Goal: Task Accomplishment & Management: Complete application form

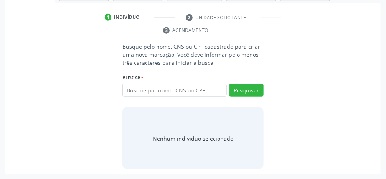
scroll to position [148, 0]
click at [201, 91] on input "text" at bounding box center [174, 90] width 104 height 13
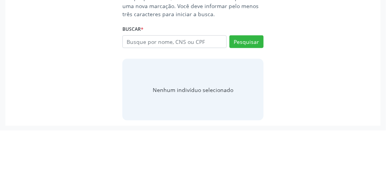
click at [328, 71] on div "Busque pelo nome, CNS ou CPF cadastrado para criar uma nova marcação. Você deve…" at bounding box center [193, 105] width 365 height 126
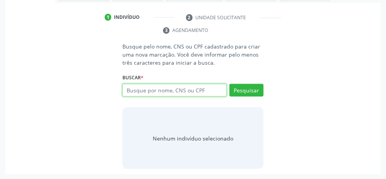
click at [203, 91] on input "text" at bounding box center [174, 90] width 104 height 13
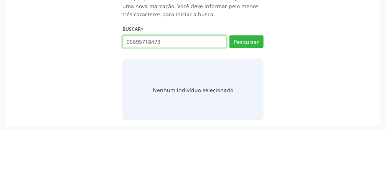
type input "05695718473"
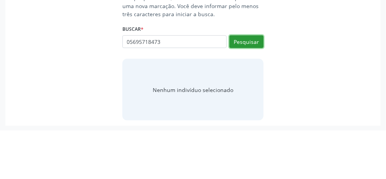
click at [252, 91] on button "Pesquisar" at bounding box center [247, 90] width 34 height 13
type input "05695718473"
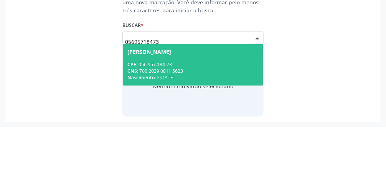
click at [171, 104] on div "Eliane Soares dos Santos Vilela" at bounding box center [149, 104] width 44 height 6
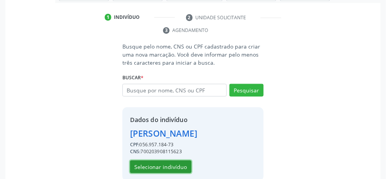
click at [174, 173] on button "Selecionar indivíduo" at bounding box center [160, 166] width 61 height 13
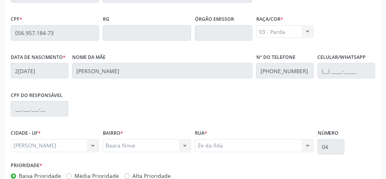
scroll to position [258, 0]
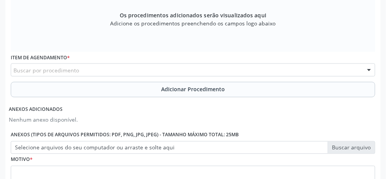
click at [135, 72] on div "Buscar por procedimento" at bounding box center [193, 69] width 365 height 13
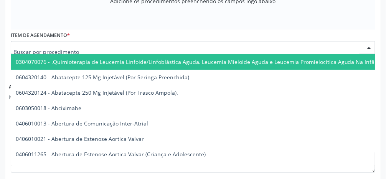
scroll to position [283, 0]
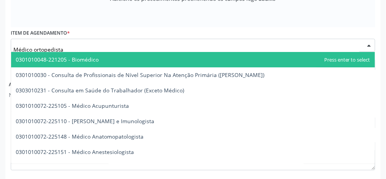
type input "Médico ortopedista"
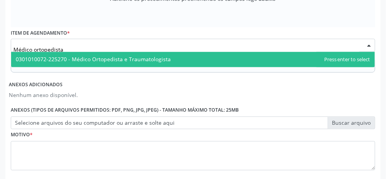
click at [184, 58] on span "0301010072-225270 - Médico Ortopedista e Traumatologista" at bounding box center [193, 59] width 364 height 15
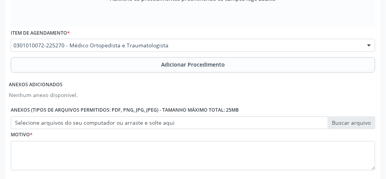
click at [187, 69] on button "Adicionar Procedimento" at bounding box center [193, 64] width 365 height 15
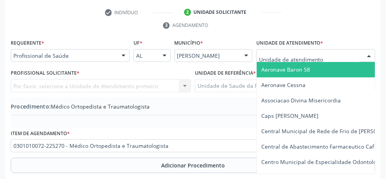
scroll to position [163, 0]
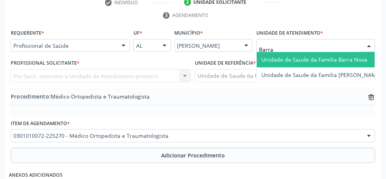
type input "Barra"
click at [304, 58] on span "Unidade de Saude da Familia Barra Nova" at bounding box center [314, 59] width 106 height 7
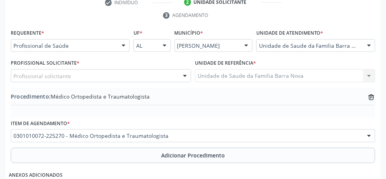
click at [101, 79] on div "Profissional solicitante" at bounding box center [101, 75] width 180 height 13
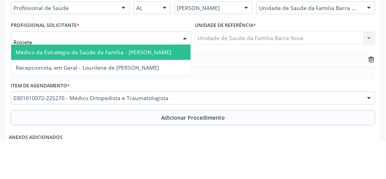
type input "Rosiete"
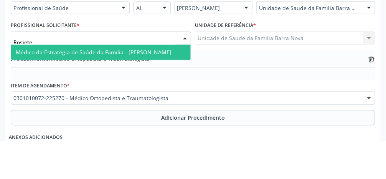
click at [157, 91] on span "Médico da Estratégia de Saúde da Família - [PERSON_NAME]" at bounding box center [94, 89] width 156 height 7
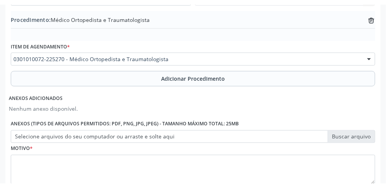
scroll to position [246, 0]
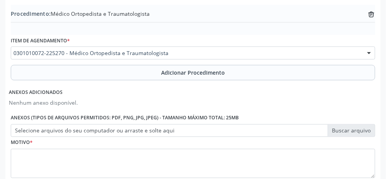
click at [351, 132] on label "Selecione arquivos do seu computador ou arraste e solte aqui" at bounding box center [193, 130] width 365 height 13
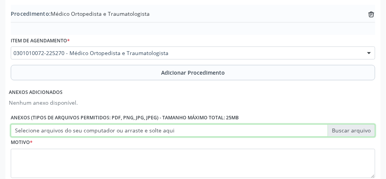
click at [351, 132] on input "Selecione arquivos do seu computador ou arraste e solte aqui" at bounding box center [193, 130] width 365 height 13
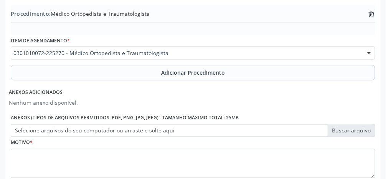
click at [363, 130] on label "Selecione arquivos do seu computador ou arraste e solte aqui" at bounding box center [193, 130] width 365 height 13
click at [363, 130] on input "Selecione arquivos do seu computador ou arraste e solte aqui" at bounding box center [193, 130] width 365 height 13
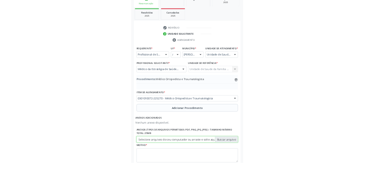
scroll to position [136, 0]
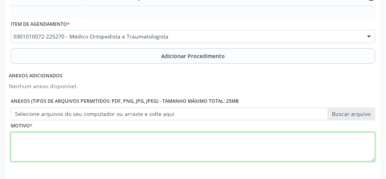
click at [194, 147] on textarea at bounding box center [193, 146] width 365 height 29
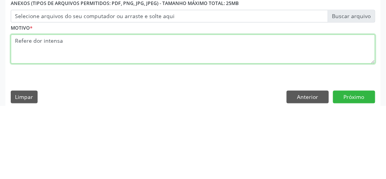
scroll to position [287, 0]
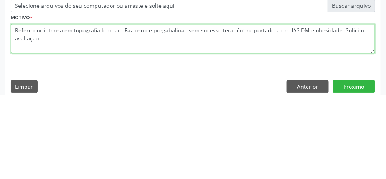
type textarea "Refere dor intensa em topografia lombar. Faz uso de pregabalina, sem sucesso te…"
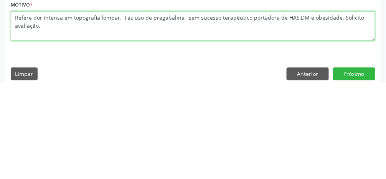
scroll to position [294, 0]
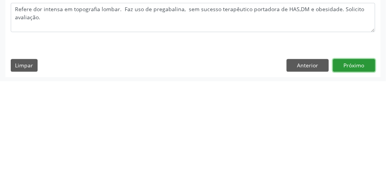
click at [352, 163] on button "Próximo" at bounding box center [354, 162] width 42 height 13
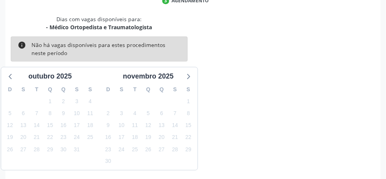
scroll to position [183, 0]
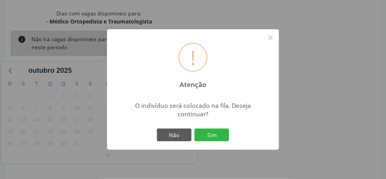
click at [216, 141] on button "Sim" at bounding box center [212, 134] width 35 height 13
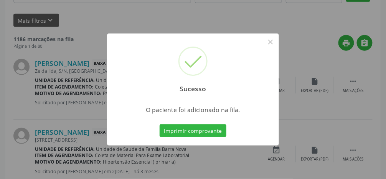
scroll to position [71, 0]
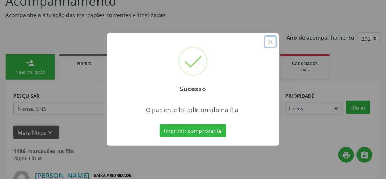
click at [274, 48] on button "×" at bounding box center [270, 41] width 13 height 13
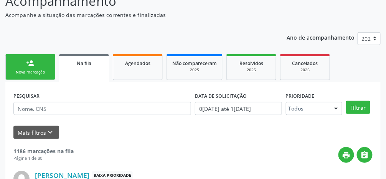
click at [35, 68] on link "person_add Nova marcação" at bounding box center [30, 67] width 50 height 26
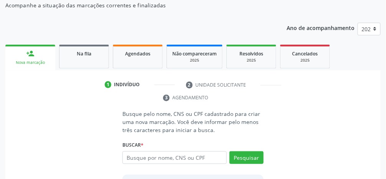
scroll to position [96, 0]
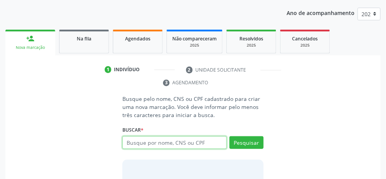
click at [207, 146] on input "text" at bounding box center [174, 142] width 104 height 13
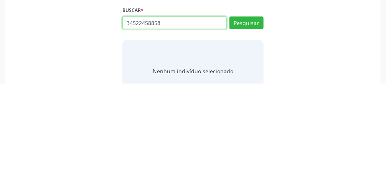
scroll to position [120, 0]
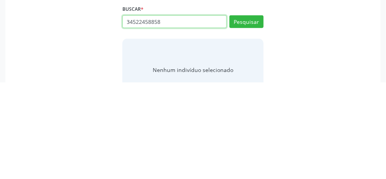
type input "34522458858"
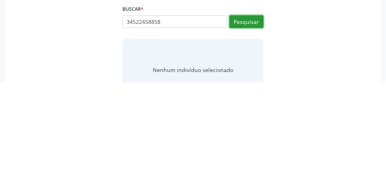
click at [258, 123] on button "Pesquisar" at bounding box center [247, 118] width 34 height 13
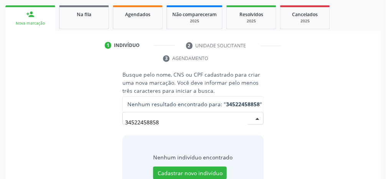
click at [247, 121] on input "34522458858" at bounding box center [186, 121] width 123 height 15
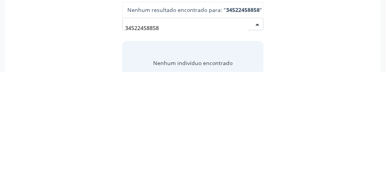
click at [261, 132] on div "34522458858 Nenhum resultado encontrado para: " 34522458858 " Não há nenhuma op…" at bounding box center [192, 133] width 141 height 18
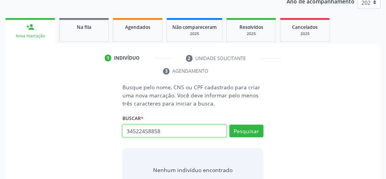
click at [210, 132] on input "34522458858" at bounding box center [174, 130] width 104 height 13
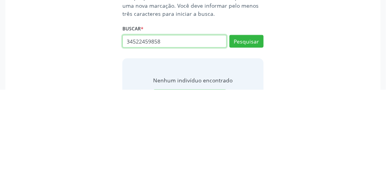
type input "34522459858"
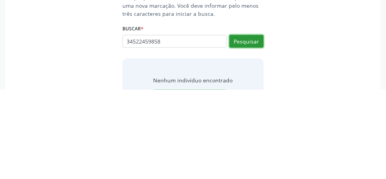
click at [250, 131] on button "Pesquisar" at bounding box center [247, 130] width 34 height 13
type input "34522459858"
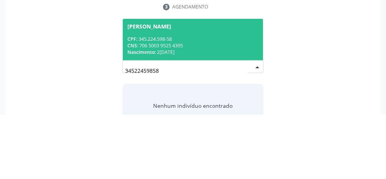
click at [222, 105] on div "CPF: 345.224.598-58" at bounding box center [192, 103] width 131 height 7
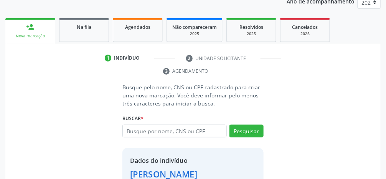
scroll to position [136, 0]
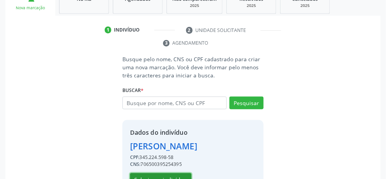
click at [171, 178] on button "Selecionar indivíduo" at bounding box center [160, 179] width 61 height 13
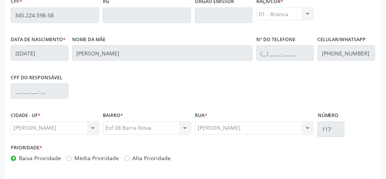
scroll to position [258, 0]
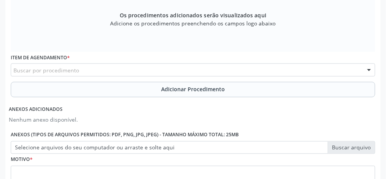
click at [156, 70] on div "Buscar por procedimento" at bounding box center [193, 69] width 365 height 13
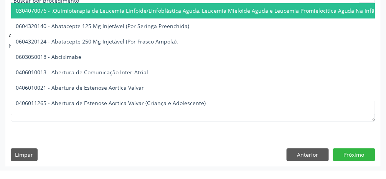
scroll to position [323, 0]
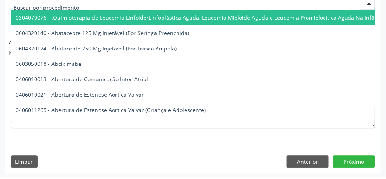
click at [152, 18] on span "0304070076 - .Quimioterapia de Leucemia Linfoide/Linfoblástica Aguda, Leucemia …" at bounding box center [263, 18] width 494 height 7
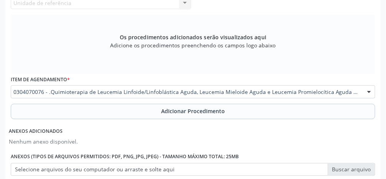
scroll to position [238, 0]
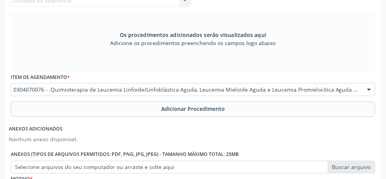
click at [374, 89] on div at bounding box center [370, 89] width 12 height 13
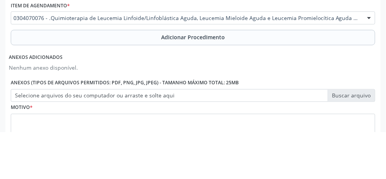
scroll to position [263, 0]
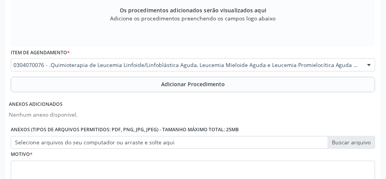
click at [374, 61] on div at bounding box center [370, 65] width 12 height 13
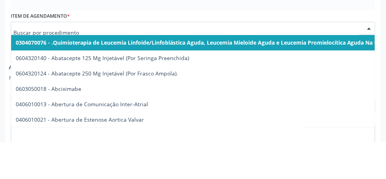
click at [369, 67] on div at bounding box center [370, 65] width 12 height 13
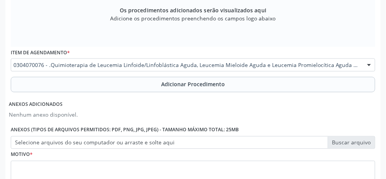
click at [369, 66] on div at bounding box center [370, 65] width 12 height 13
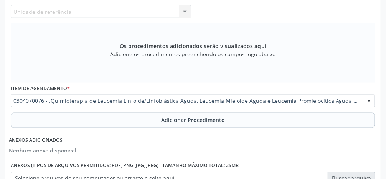
scroll to position [236, 0]
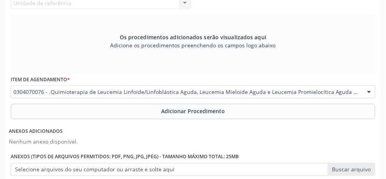
click at [374, 95] on div at bounding box center [370, 92] width 12 height 13
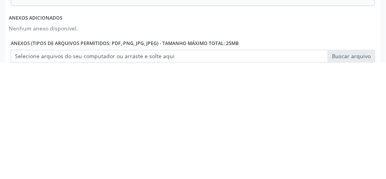
scroll to position [234, 0]
click at [241, 142] on div "Requerente * Profissional de Saúde Profissional de Saúde Paciente Nenhum result…" at bounding box center [193, 93] width 365 height 273
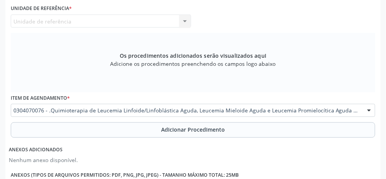
scroll to position [218, 0]
click at [370, 111] on div at bounding box center [370, 110] width 12 height 13
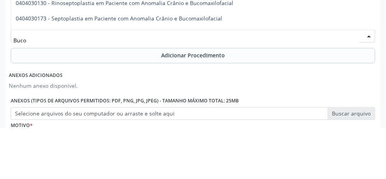
scroll to position [241, 0]
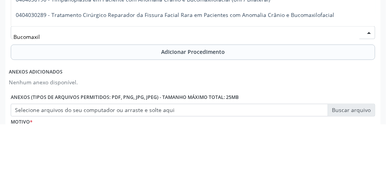
type input "Bucomaxilo"
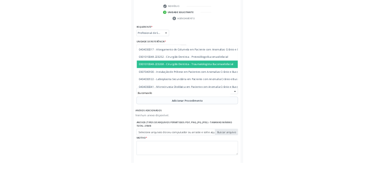
scroll to position [153, 0]
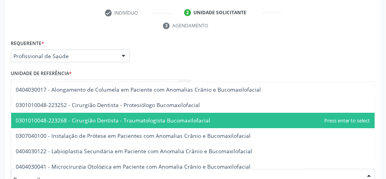
click at [204, 120] on span "0301010048-223268 - Cirurgião Dentista - Traumatologista Bucomaxilofacial" at bounding box center [113, 119] width 195 height 7
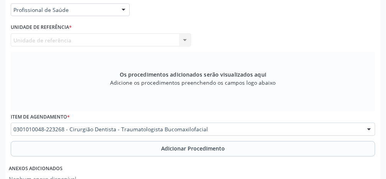
scroll to position [200, 0]
click at [208, 151] on button "Adicionar Procedimento" at bounding box center [193, 147] width 365 height 15
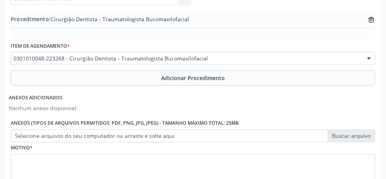
scroll to position [241, 0]
click at [208, 82] on button "Adicionar Procedimento" at bounding box center [193, 77] width 365 height 15
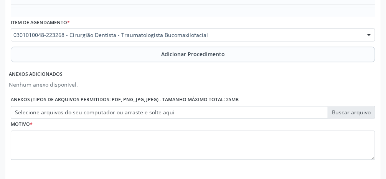
scroll to position [290, 0]
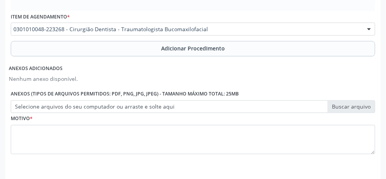
click at [360, 109] on label "Selecione arquivos do seu computador ou arraste e solte aqui" at bounding box center [193, 106] width 365 height 13
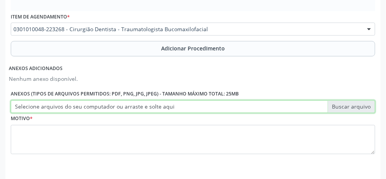
click at [360, 109] on input "Selecione arquivos do seu computador ou arraste e solte aqui" at bounding box center [193, 106] width 365 height 13
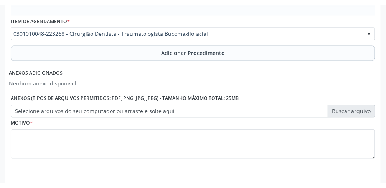
scroll to position [281, 0]
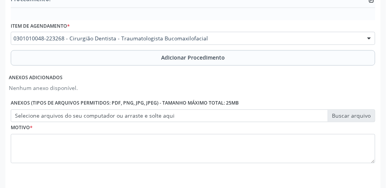
type input "C:\fakepath\17604678199549105667886507157923.jpg"
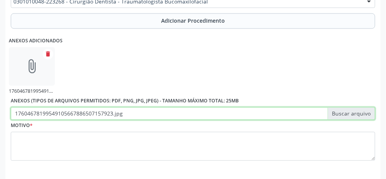
scroll to position [325, 0]
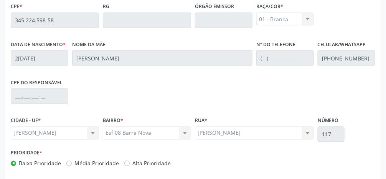
scroll to position [258, 0]
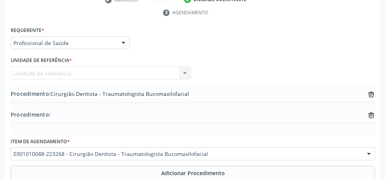
scroll to position [168, 0]
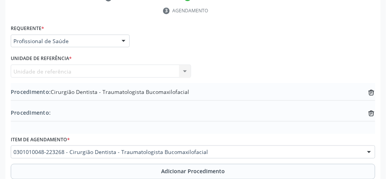
click at [172, 73] on div "Unidade de referência Unidade de Saude da Familia Barra Nova Nenhum resultado e…" at bounding box center [101, 70] width 180 height 13
click at [189, 71] on div "Unidade de referência Unidade de Saude da Familia Barra Nova Nenhum resultado e…" at bounding box center [101, 70] width 180 height 13
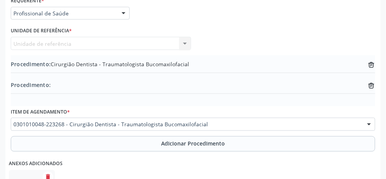
scroll to position [220, 0]
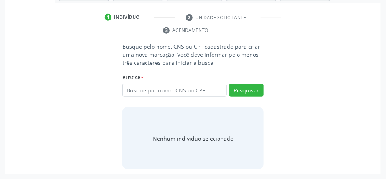
click at [193, 90] on input "text" at bounding box center [174, 90] width 104 height 13
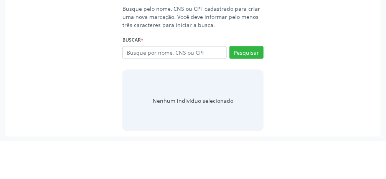
scroll to position [148, 0]
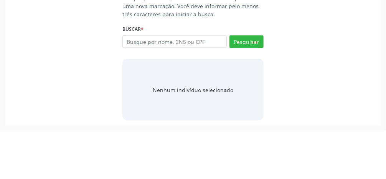
click at [207, 92] on input "text" at bounding box center [174, 90] width 104 height 13
click at [196, 89] on input "text" at bounding box center [174, 90] width 104 height 13
type input "34522459858"
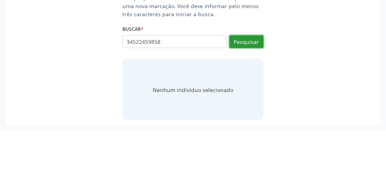
click at [254, 93] on button "Pesquisar" at bounding box center [247, 90] width 34 height 13
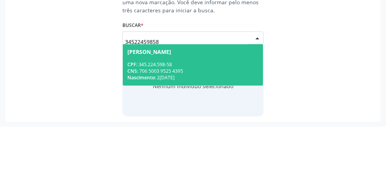
click at [204, 108] on span "[PERSON_NAME] CPF: 345.224.598-58 CNS: 706 5003 9525 4395 Nascimento: 2[DATE]" at bounding box center [193, 116] width 141 height 41
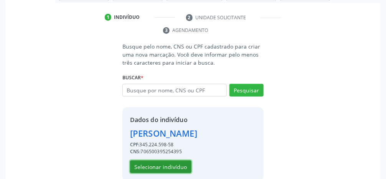
click at [172, 170] on button "Selecionar indivíduo" at bounding box center [160, 166] width 61 height 13
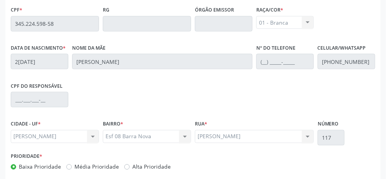
scroll to position [258, 0]
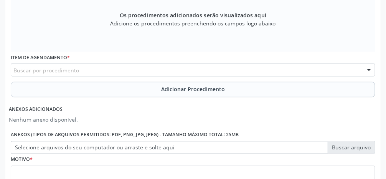
click at [120, 71] on div "Buscar por procedimento" at bounding box center [193, 69] width 365 height 13
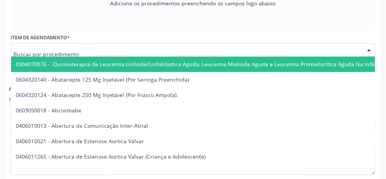
scroll to position [283, 0]
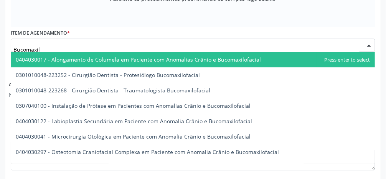
type input "Bucomaxilo"
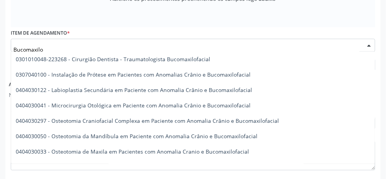
scroll to position [32, 0]
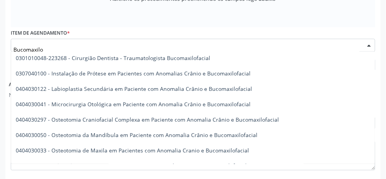
click at [195, 57] on span "0301010048-223268 - Cirurgião Dentista - Traumatologista Bucomaxilofacial" at bounding box center [113, 57] width 195 height 7
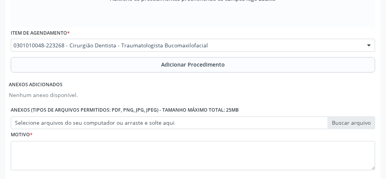
click at [208, 67] on span "Adicionar Procedimento" at bounding box center [193, 65] width 64 height 8
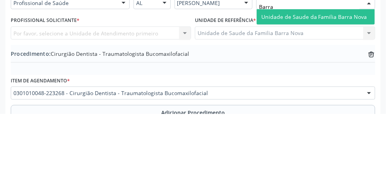
scroll to position [141, 0]
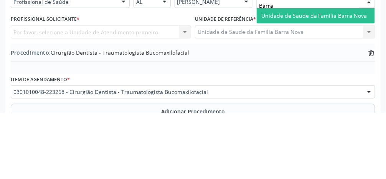
click at [112, 101] on div "Por favor, selecione a Unidade de Atendimento primeiro Nenhum resultado encontr…" at bounding box center [101, 97] width 180 height 13
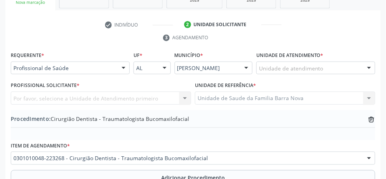
click at [124, 101] on div "Por favor, selecione a Unidade de Atendimento primeiro Nenhum resultado encontr…" at bounding box center [101, 97] width 180 height 13
click at [138, 102] on div "Por favor, selecione a Unidade de Atendimento primeiro Nenhum resultado encontr…" at bounding box center [101, 97] width 180 height 13
click at [160, 96] on div "Por favor, selecione a Unidade de Atendimento primeiro Nenhum resultado encontr…" at bounding box center [101, 97] width 180 height 13
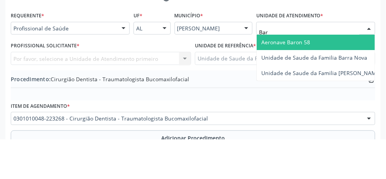
type input "Barr"
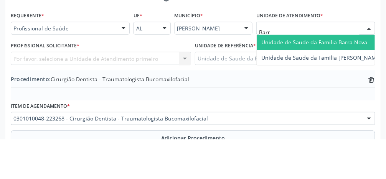
click at [342, 82] on span "Unidade de Saude da Familia Barra Nova" at bounding box center [314, 81] width 106 height 7
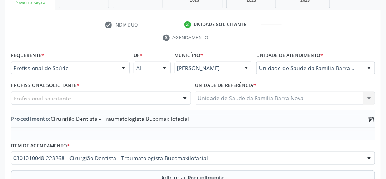
click at [104, 98] on div "Profissional solicitante" at bounding box center [101, 97] width 180 height 13
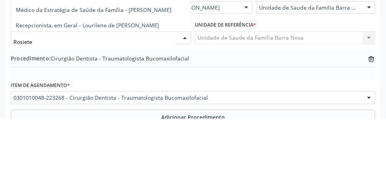
type input "Rosiete"
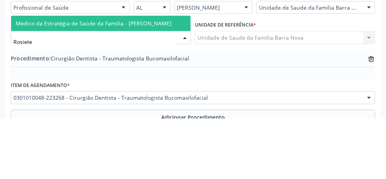
click at [136, 85] on span "Médico da Estratégia de Saúde da Família - [PERSON_NAME]" at bounding box center [94, 83] width 156 height 7
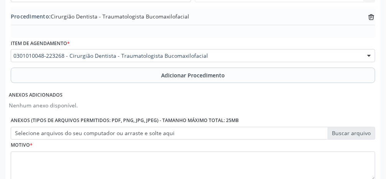
scroll to position [270, 0]
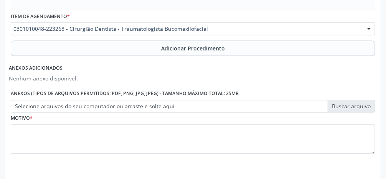
click at [353, 104] on label "Selecione arquivos do seu computador ou arraste e solte aqui" at bounding box center [193, 106] width 365 height 13
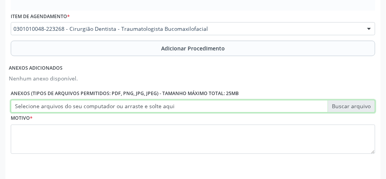
click at [353, 104] on input "Selecione arquivos do seu computador ou arraste e solte aqui" at bounding box center [193, 106] width 365 height 13
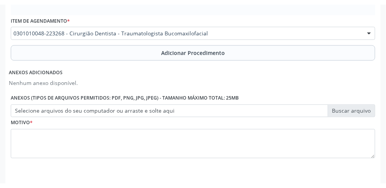
scroll to position [261, 0]
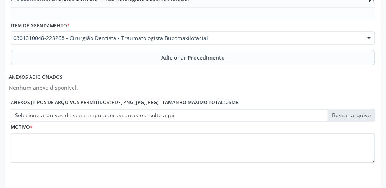
type input "C:\fakepath\17604684587878868361623739448168.jpg"
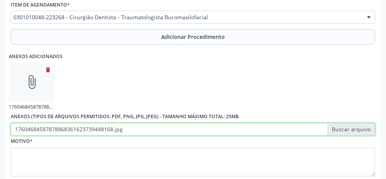
scroll to position [304, 0]
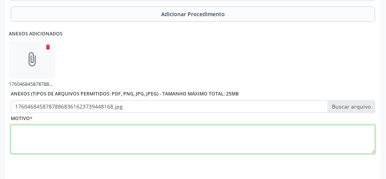
click at [197, 146] on textarea at bounding box center [193, 139] width 365 height 29
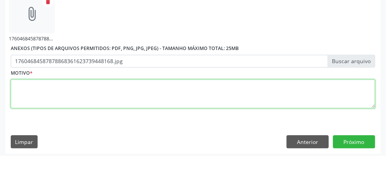
scroll to position [326, 0]
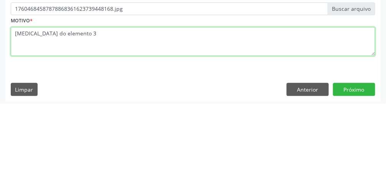
type textarea "[MEDICAL_DATA] do elemento 38"
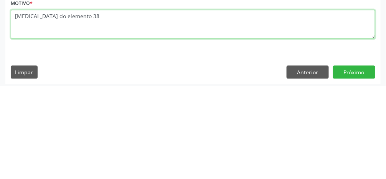
scroll to position [329, 0]
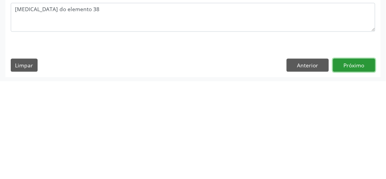
click at [355, 162] on button "Próximo" at bounding box center [354, 162] width 42 height 13
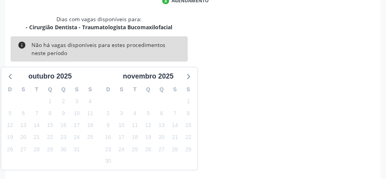
scroll to position [183, 0]
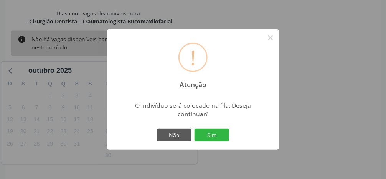
click at [216, 141] on button "Sim" at bounding box center [212, 134] width 35 height 13
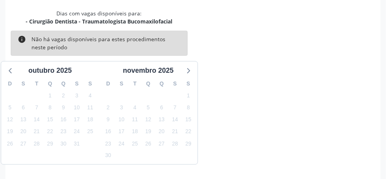
scroll to position [61, 0]
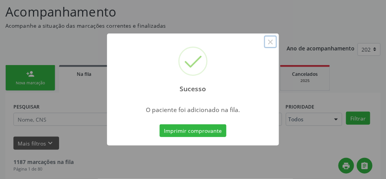
click at [276, 48] on button "×" at bounding box center [270, 41] width 13 height 13
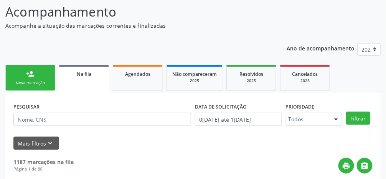
click at [32, 81] on div "Nova marcação" at bounding box center [30, 83] width 38 height 6
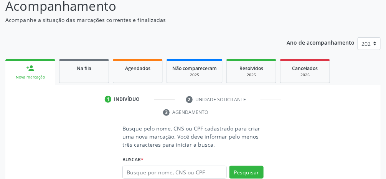
scroll to position [85, 0]
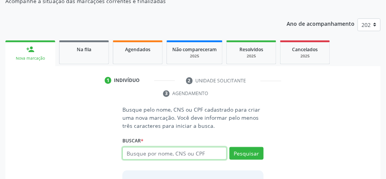
click at [191, 153] on input "text" at bounding box center [174, 153] width 104 height 13
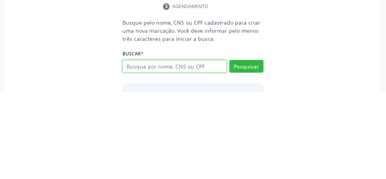
scroll to position [99, 0]
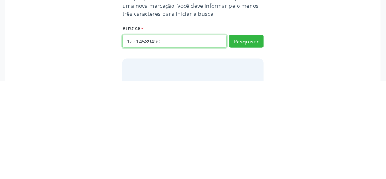
type input "12214589490"
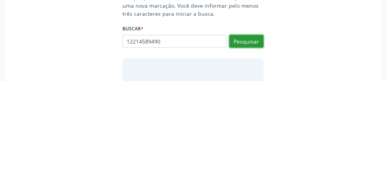
click at [248, 141] on button "Pesquisar" at bounding box center [247, 138] width 34 height 13
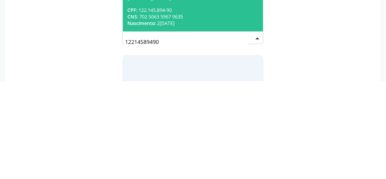
scroll to position [103, 0]
click at [214, 117] on div "Nascimento: [DATE]" at bounding box center [192, 120] width 131 height 7
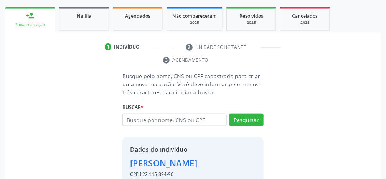
scroll to position [136, 0]
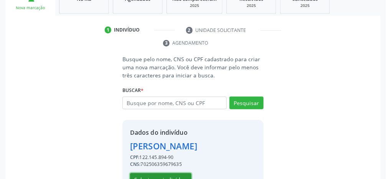
click at [167, 178] on button "Selecionar indivíduo" at bounding box center [160, 179] width 61 height 13
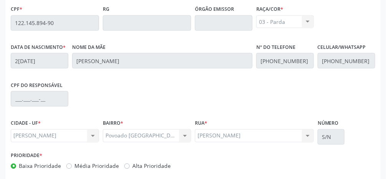
scroll to position [258, 0]
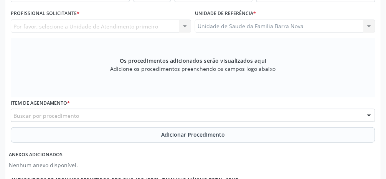
scroll to position [212, 0]
click at [187, 119] on div "Buscar por procedimento" at bounding box center [193, 115] width 365 height 13
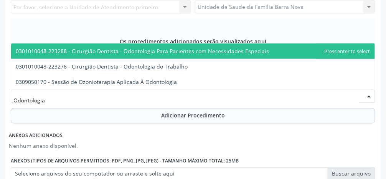
scroll to position [231, 0]
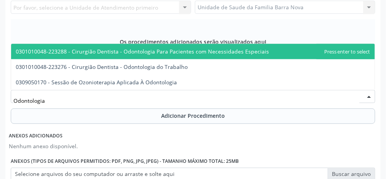
click at [337, 52] on span "0301010048-223288 - Cirurgião Dentista - Odontologia Para Pacientes com Necessi…" at bounding box center [193, 51] width 364 height 15
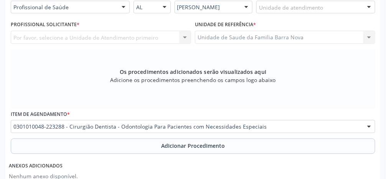
scroll to position [206, 0]
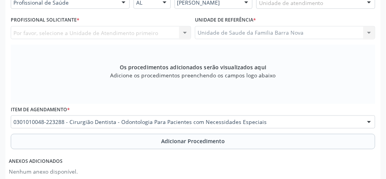
click at [369, 124] on div at bounding box center [370, 122] width 12 height 13
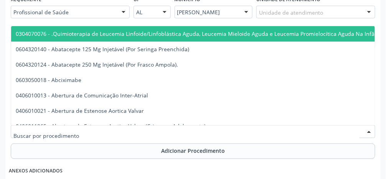
scroll to position [195, 0]
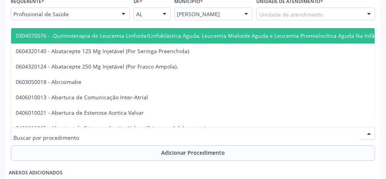
click at [365, 36] on span "0304070076 - .Quimioterapia de Leucemia Linfoide/Linfoblástica Aguda, Leucemia …" at bounding box center [263, 35] width 494 height 7
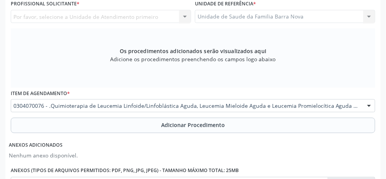
scroll to position [225, 0]
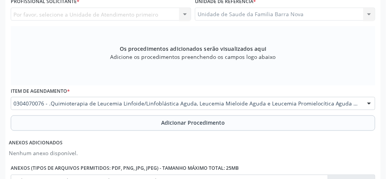
click at [371, 104] on div at bounding box center [370, 103] width 12 height 13
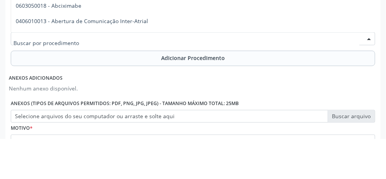
scroll to position [249, 0]
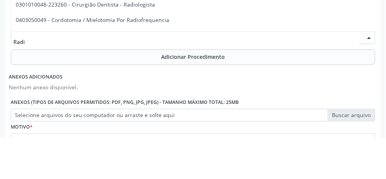
click at [145, 48] on span "0301010048-223260 - Cirurgião Dentista - Radiologista" at bounding box center [85, 45] width 139 height 7
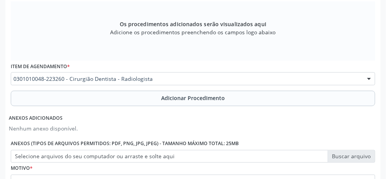
click at [366, 79] on div at bounding box center [370, 79] width 12 height 13
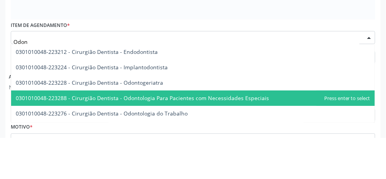
type input "Odont"
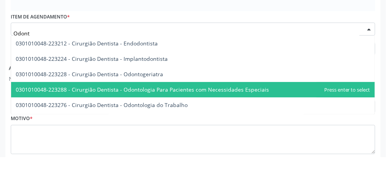
scroll to position [277, 0]
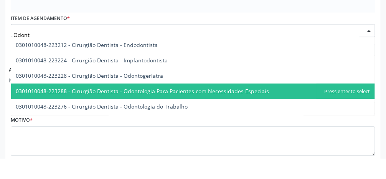
click at [373, 51] on div at bounding box center [370, 51] width 12 height 13
